Goal: Communication & Community: Ask a question

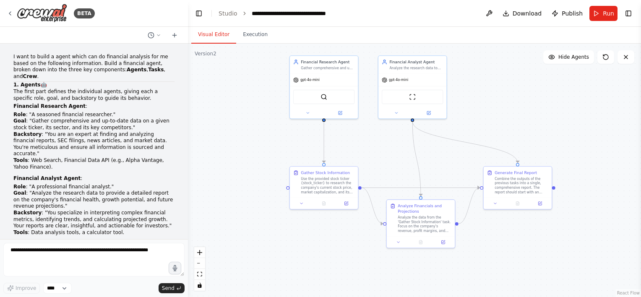
scroll to position [1495, 0]
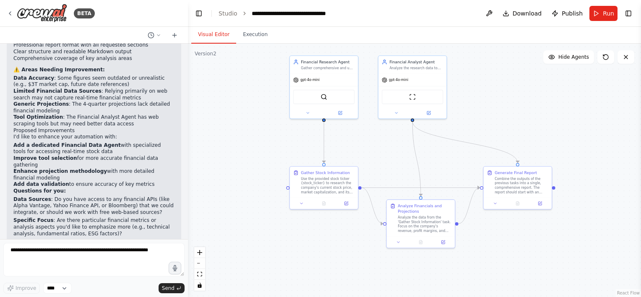
drag, startPoint x: 558, startPoint y: 101, endPoint x: 555, endPoint y: 121, distance: 19.9
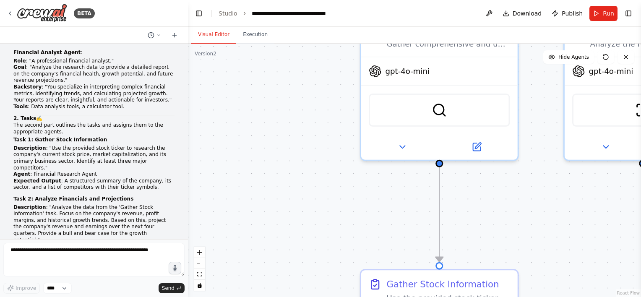
scroll to position [0, 0]
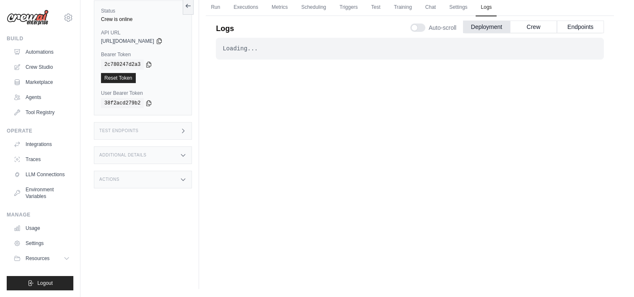
click at [309, 105] on div "Loading... . . . Successful" at bounding box center [410, 149] width 388 height 222
click at [28, 99] on link "Agents" at bounding box center [42, 97] width 63 height 13
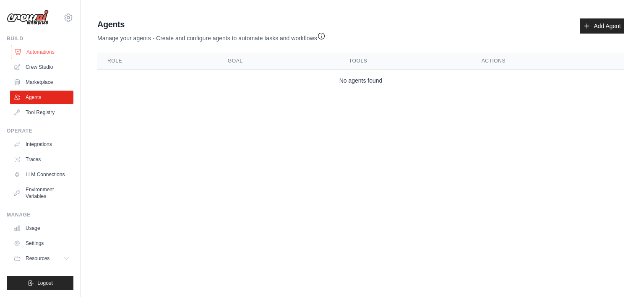
click at [33, 50] on link "Automations" at bounding box center [42, 51] width 63 height 13
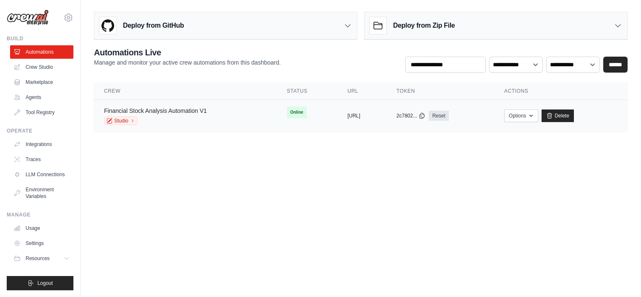
click at [146, 109] on link "Financial Stock Analysis Automation V1" at bounding box center [155, 110] width 103 height 7
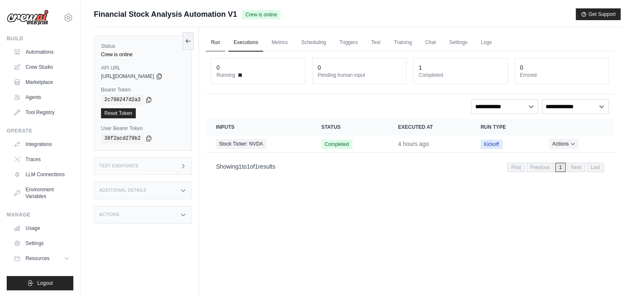
click at [216, 44] on link "Run" at bounding box center [215, 43] width 19 height 18
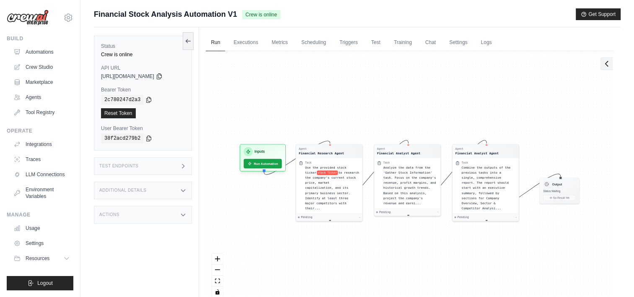
click at [609, 65] on icon at bounding box center [607, 64] width 8 height 8
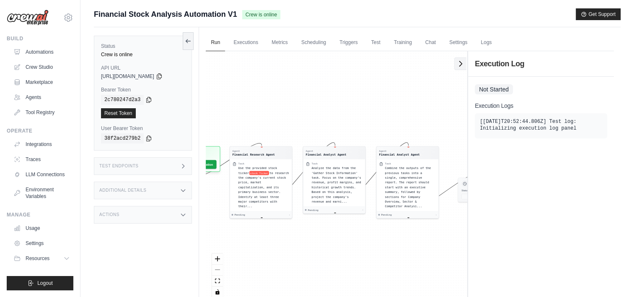
click at [459, 67] on icon at bounding box center [461, 64] width 8 height 8
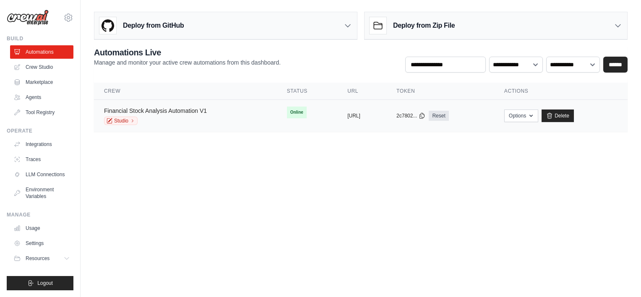
click at [128, 111] on link "Financial Stock Analysis Automation V1" at bounding box center [155, 110] width 103 height 7
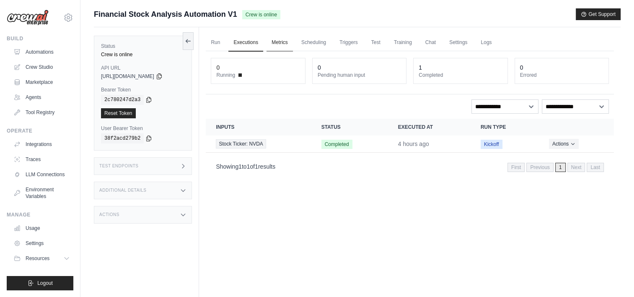
click at [283, 44] on link "Metrics" at bounding box center [280, 43] width 26 height 18
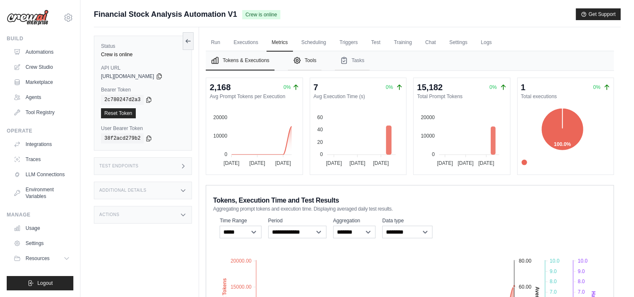
click at [319, 60] on button "Tools" at bounding box center [305, 60] width 34 height 19
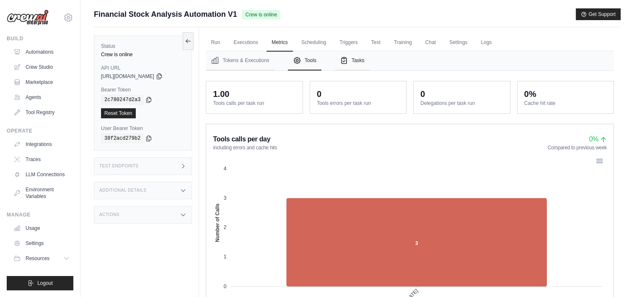
click at [361, 63] on button "Tasks" at bounding box center [352, 60] width 35 height 19
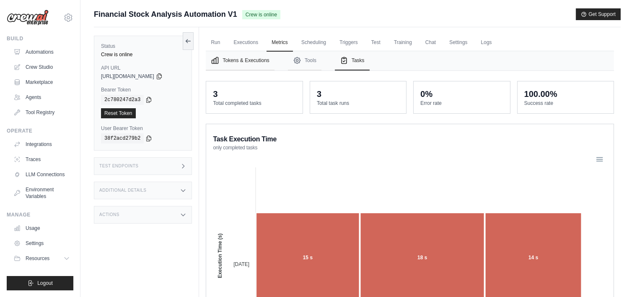
click at [251, 64] on button "Tokens & Executions" at bounding box center [240, 60] width 68 height 19
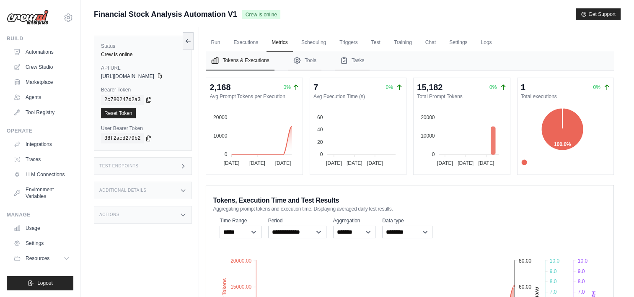
scroll to position [125, 0]
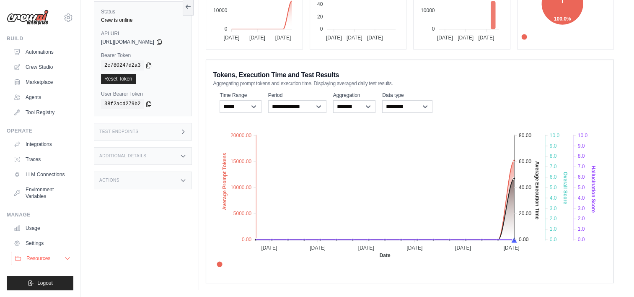
click at [68, 258] on icon at bounding box center [67, 258] width 7 height 7
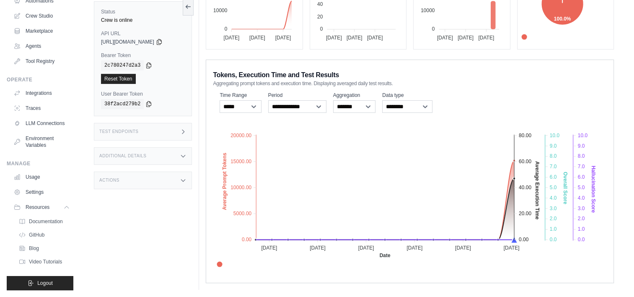
scroll to position [0, 0]
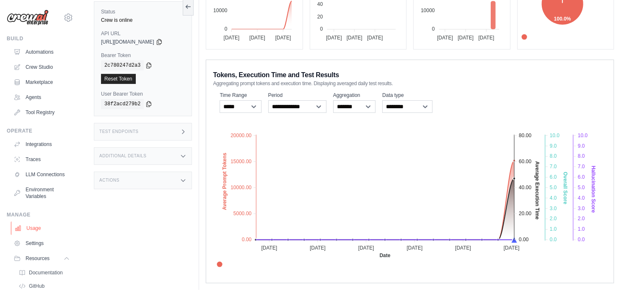
click at [27, 235] on link "Usage" at bounding box center [42, 227] width 63 height 13
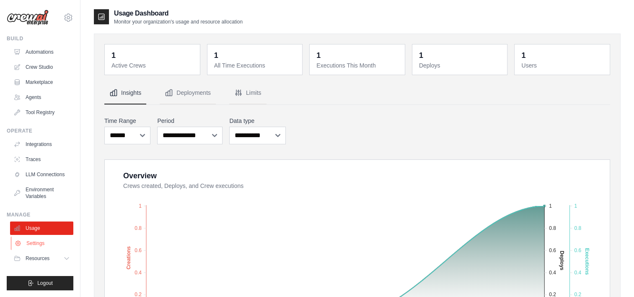
click at [32, 244] on link "Settings" at bounding box center [42, 242] width 63 height 13
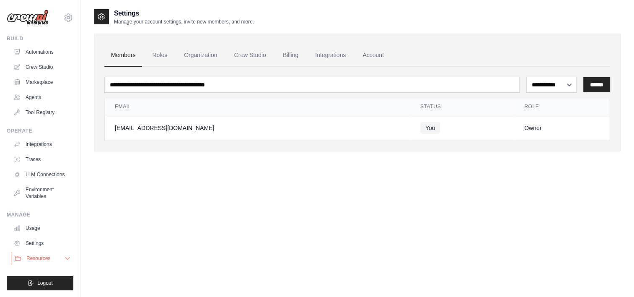
click at [32, 252] on button "Resources" at bounding box center [42, 258] width 63 height 13
click at [35, 80] on link "Marketplace" at bounding box center [42, 81] width 63 height 13
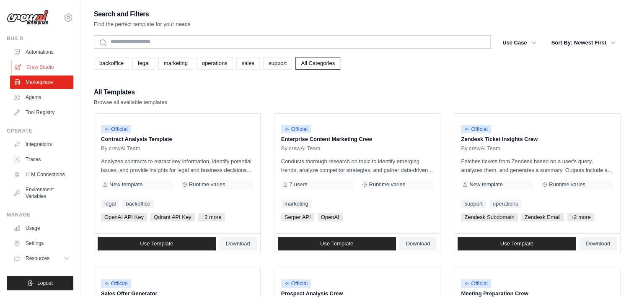
click at [45, 67] on link "Crew Studio" at bounding box center [42, 66] width 63 height 13
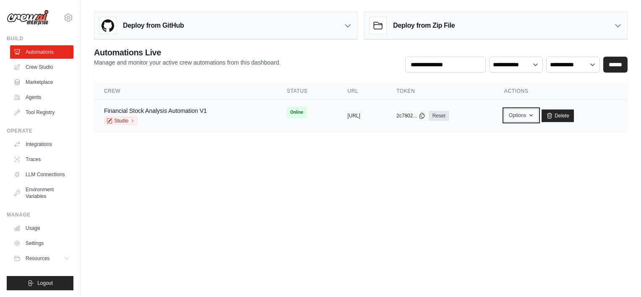
click at [538, 114] on button "Options" at bounding box center [521, 115] width 34 height 13
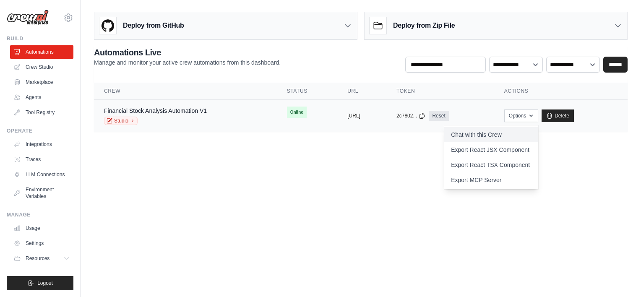
click at [495, 133] on link "Chat with this Crew" at bounding box center [491, 134] width 94 height 15
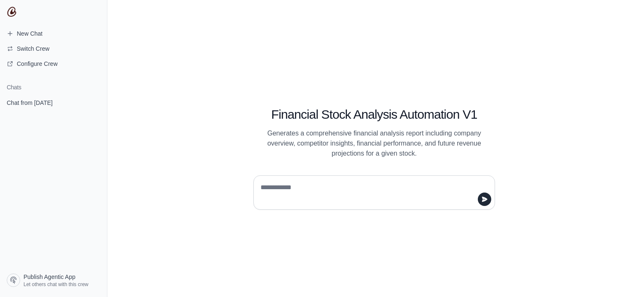
click at [270, 190] on textarea at bounding box center [372, 192] width 226 height 23
type textarea "****"
click at [483, 198] on icon "submit" at bounding box center [484, 198] width 5 height 5
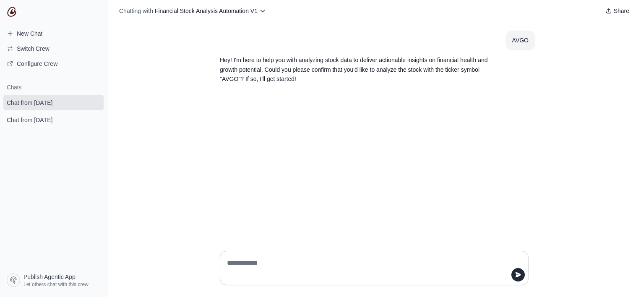
click at [258, 261] on textarea at bounding box center [371, 267] width 293 height 23
type textarea "***"
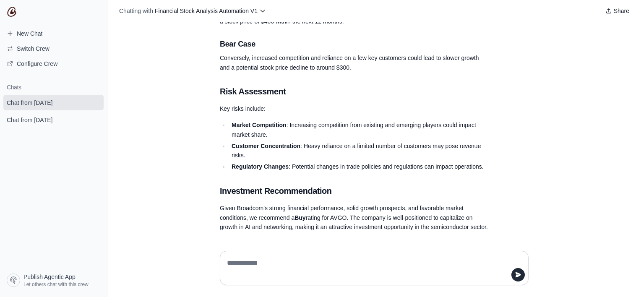
scroll to position [786, 0]
drag, startPoint x: 292, startPoint y: 218, endPoint x: 352, endPoint y: 216, distance: 60.4
click at [352, 216] on p "Given Broadcom's strong financial performance, solid growth prospects, and favo…" at bounding box center [354, 217] width 268 height 29
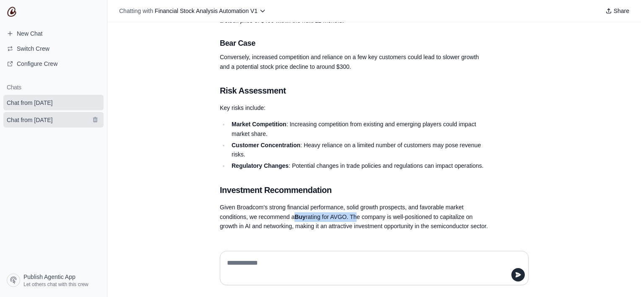
click at [17, 124] on span "Chat from [DATE]" at bounding box center [30, 120] width 46 height 8
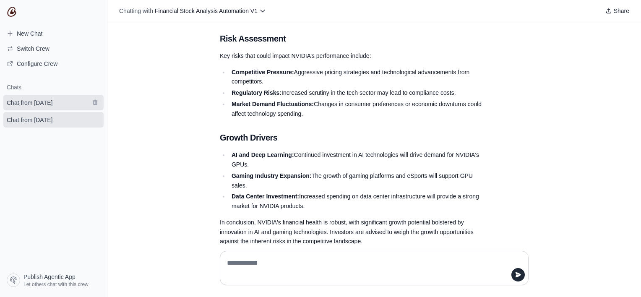
scroll to position [827, 0]
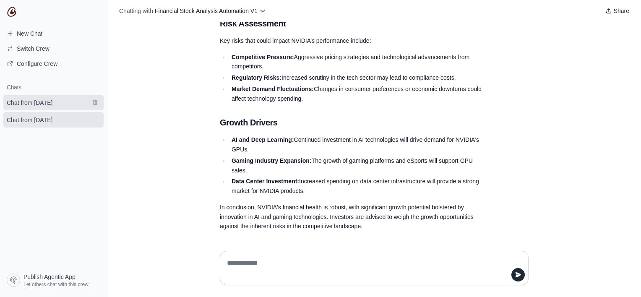
click at [18, 108] on link "Chat from [DATE]" at bounding box center [53, 103] width 100 height 16
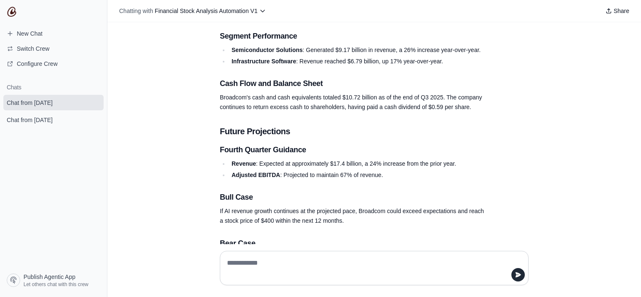
scroll to position [576, 0]
